Goal: Navigation & Orientation: Find specific page/section

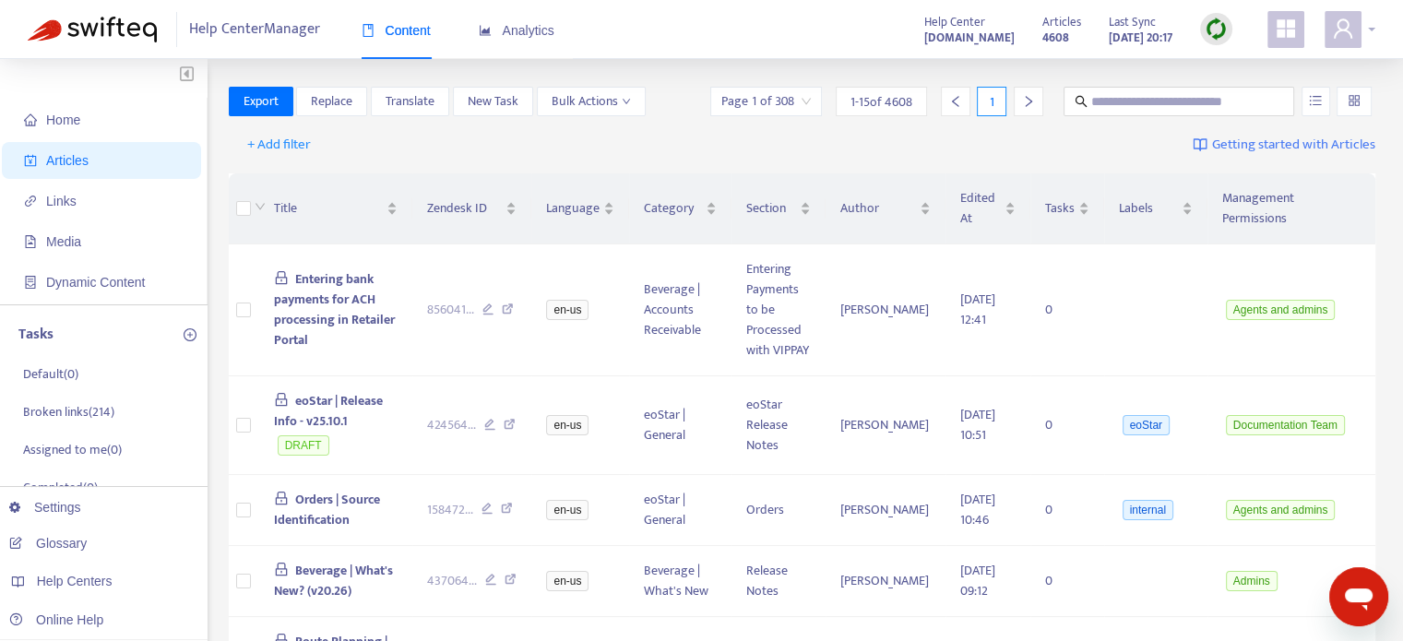
click at [1367, 31] on div at bounding box center [1350, 29] width 51 height 37
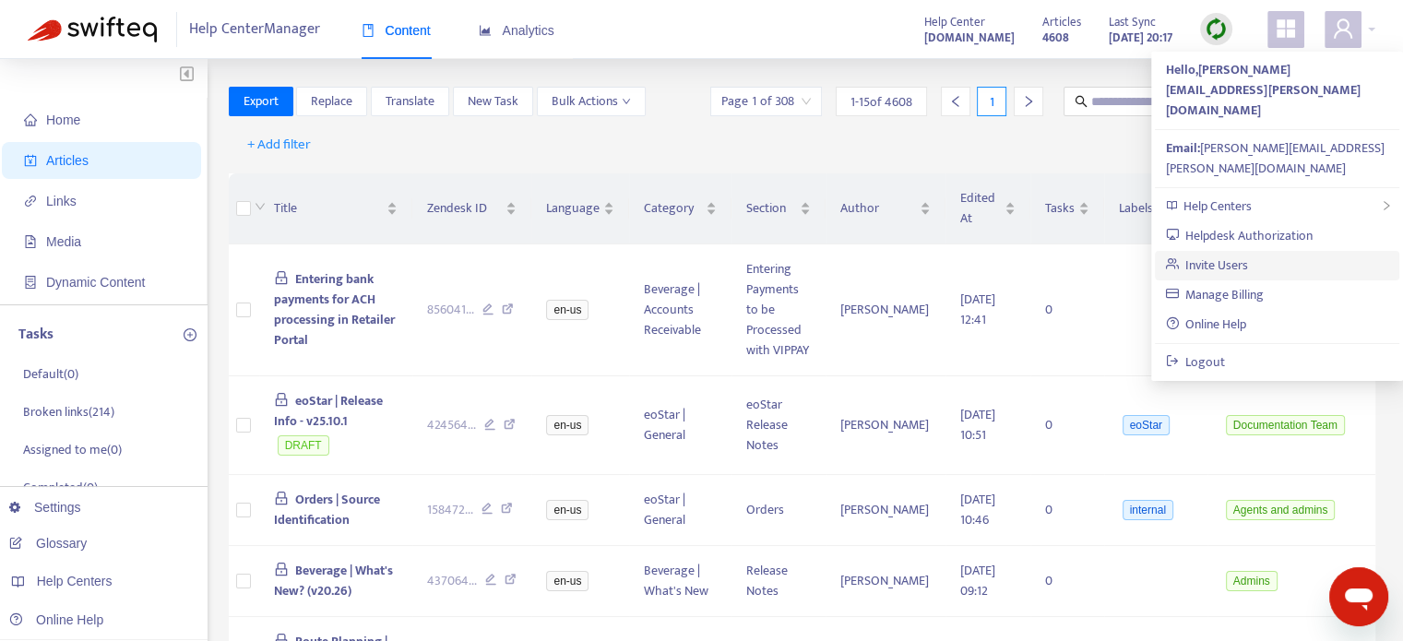
click at [1249, 255] on link "Invite Users" at bounding box center [1207, 265] width 83 height 21
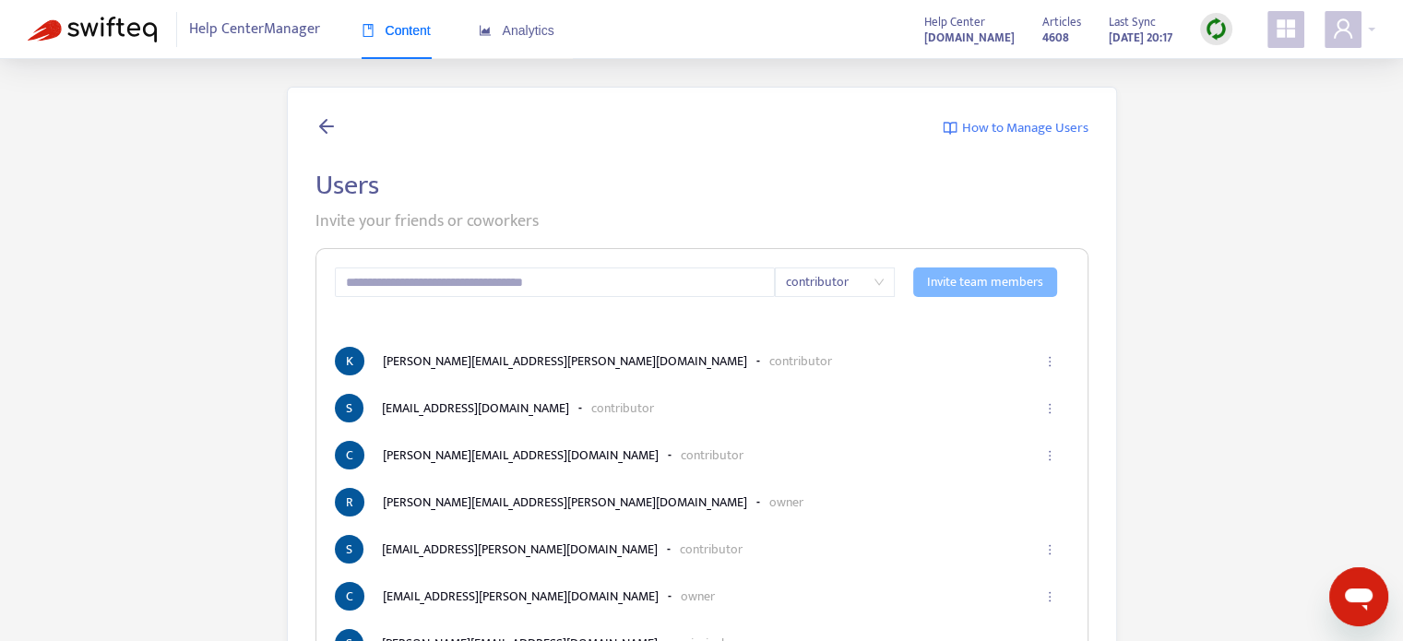
click at [152, 28] on img at bounding box center [92, 30] width 129 height 26
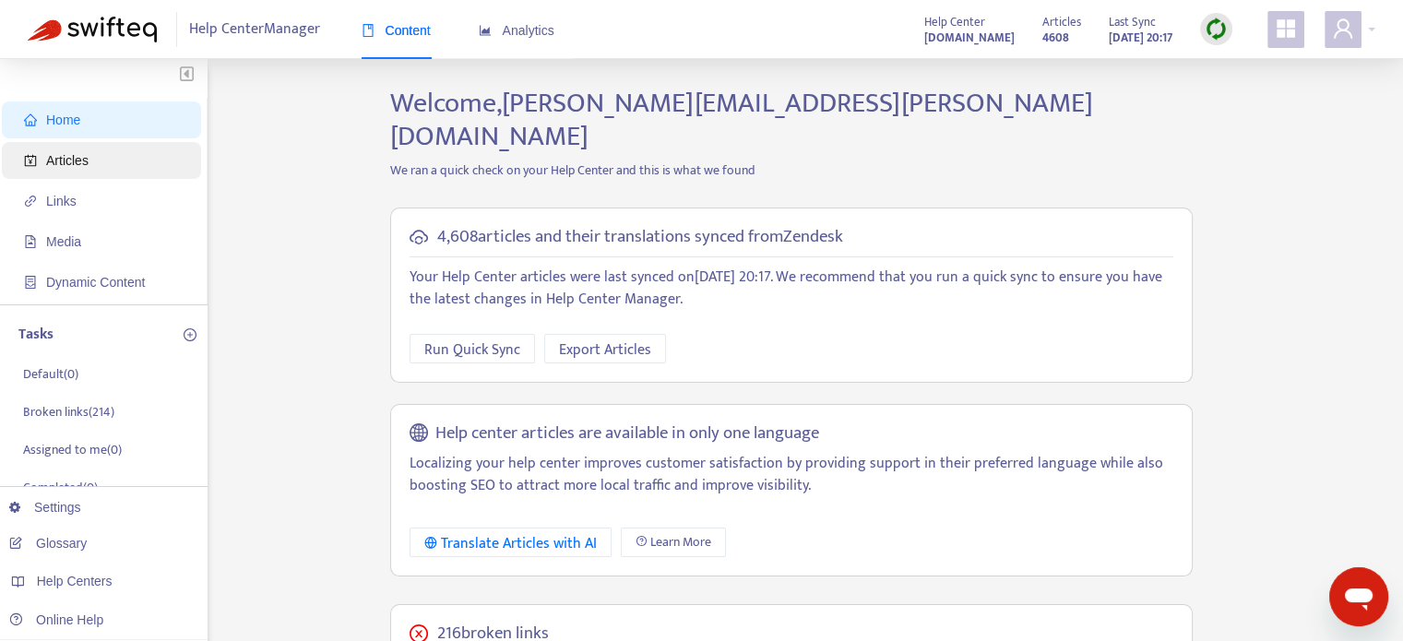
click at [112, 164] on span "Articles" at bounding box center [105, 160] width 162 height 37
